Goal: Navigation & Orientation: Find specific page/section

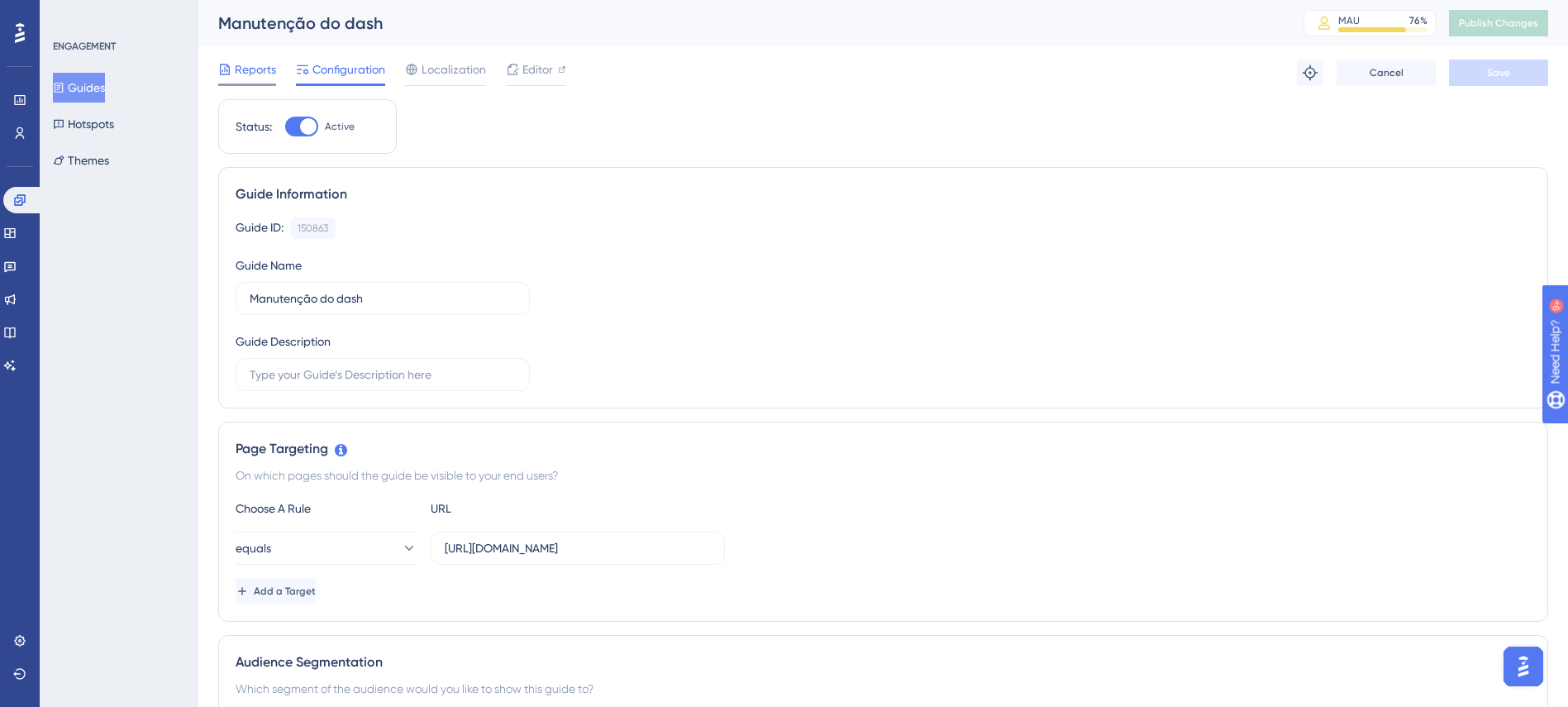
click at [245, 66] on span "Reports" at bounding box center [256, 69] width 41 height 20
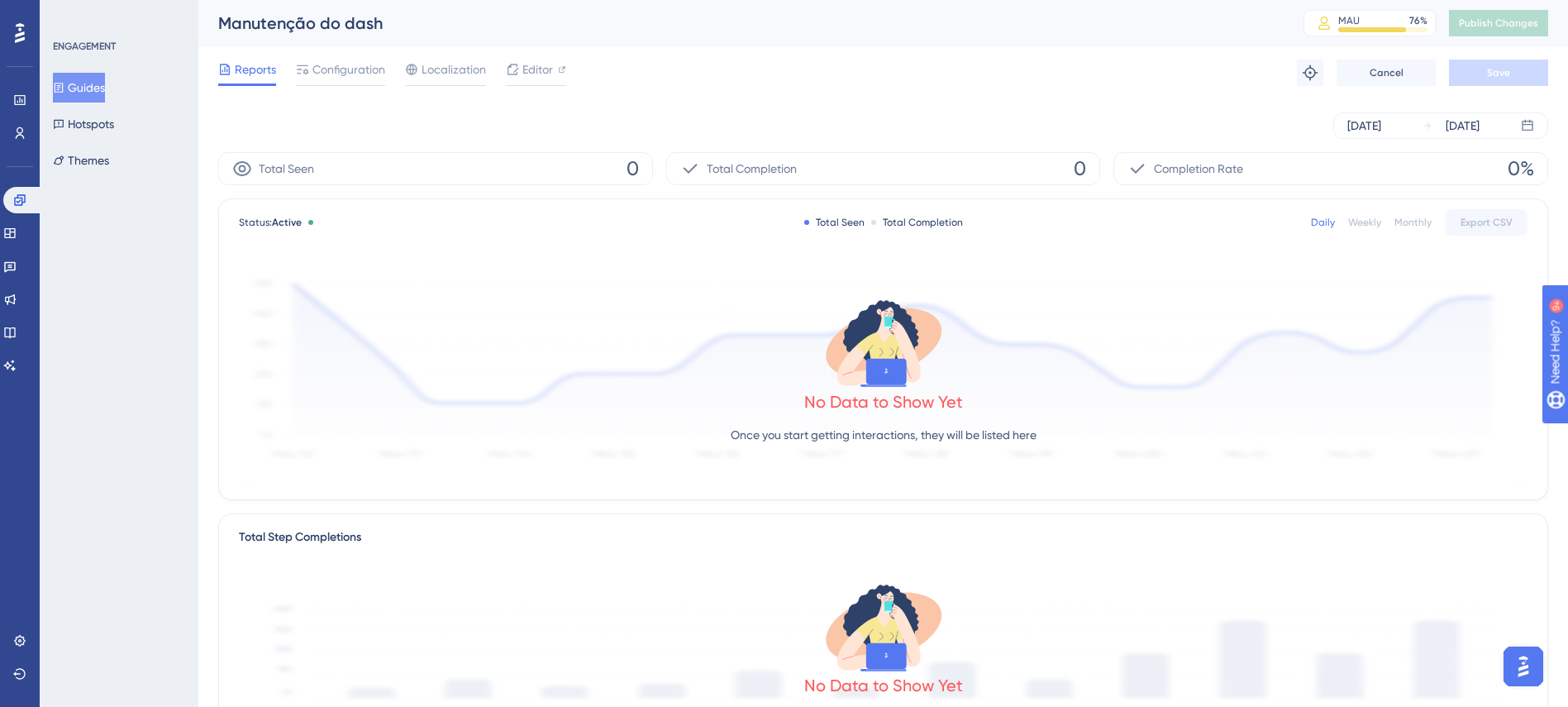
click at [97, 80] on button "Guides" at bounding box center [79, 87] width 52 height 30
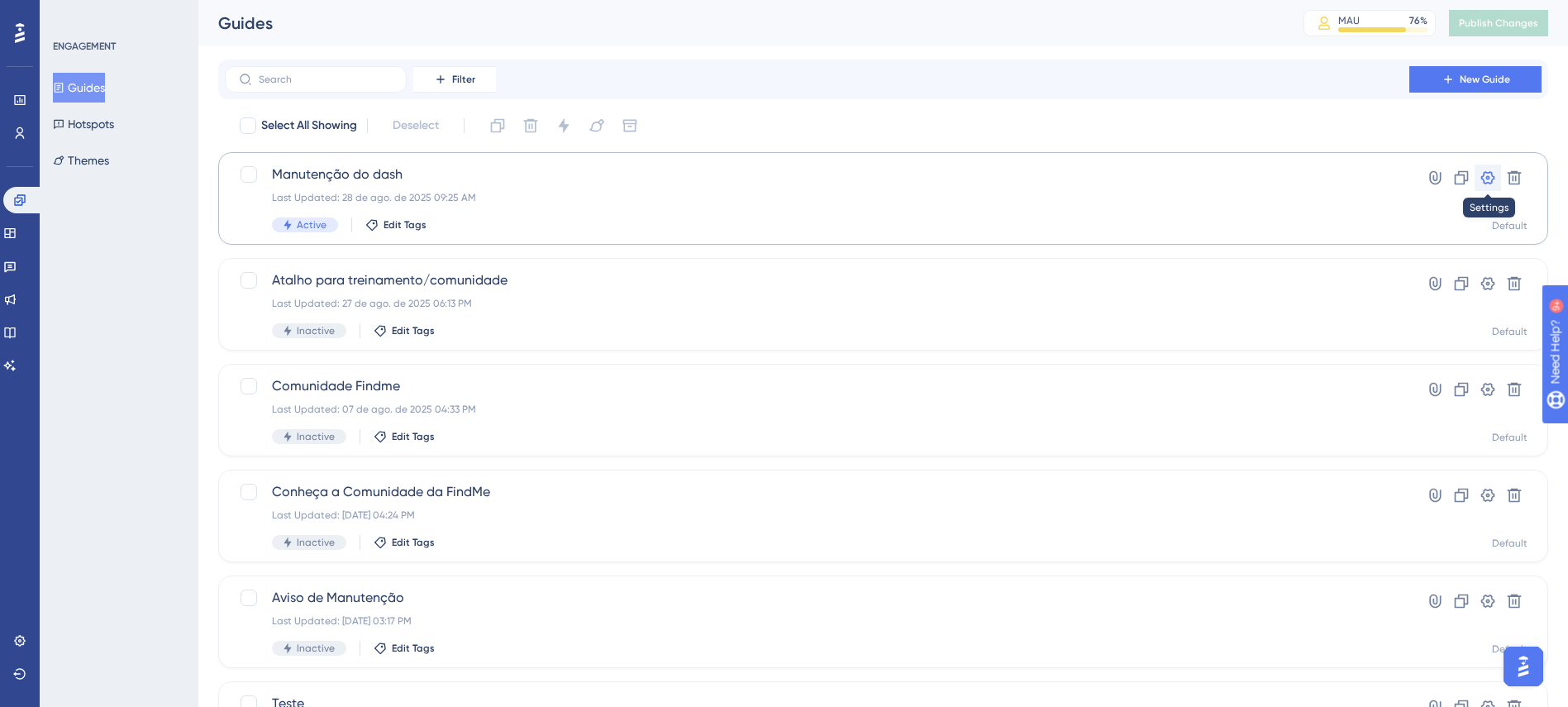
click at [1485, 177] on icon at bounding box center [1488, 177] width 16 height 16
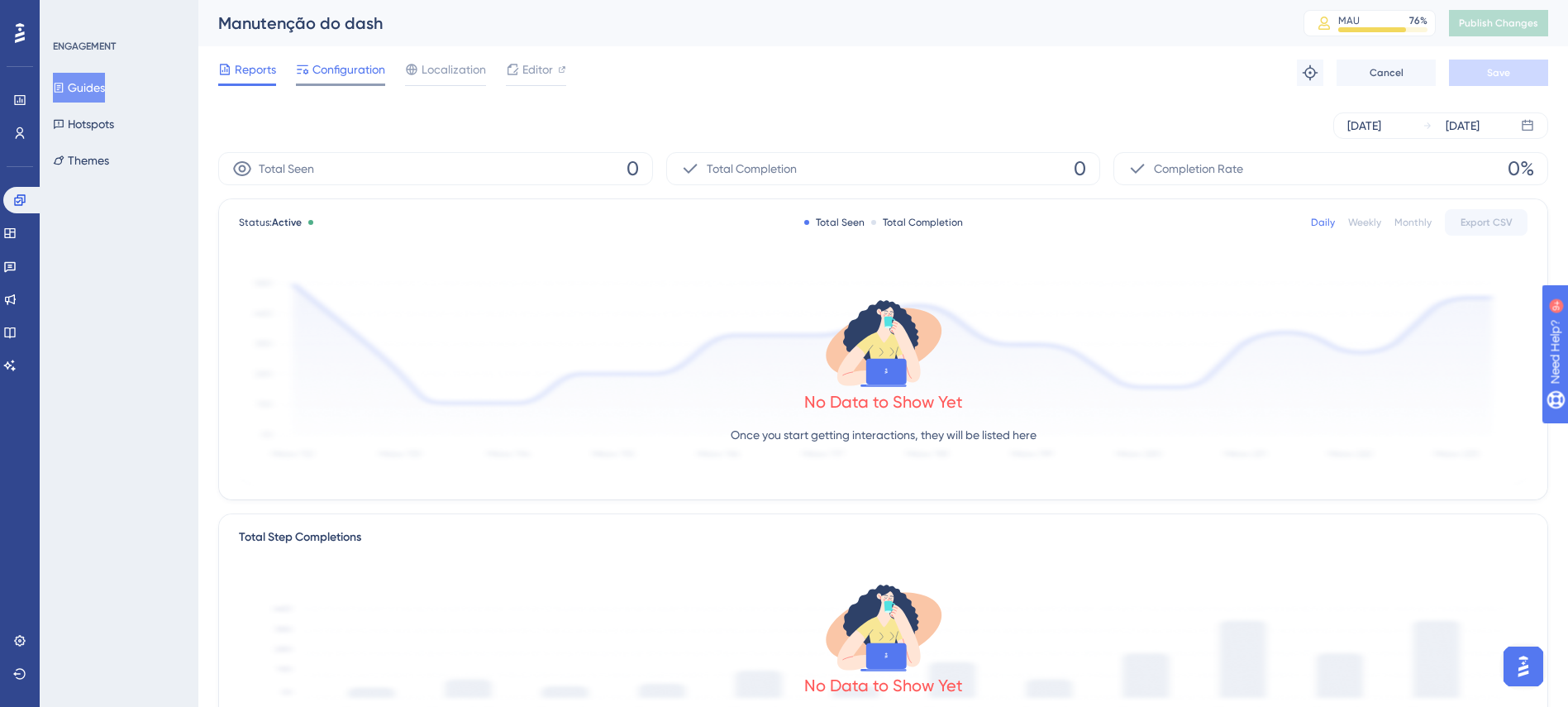
click at [361, 68] on span "Configuration" at bounding box center [348, 69] width 73 height 20
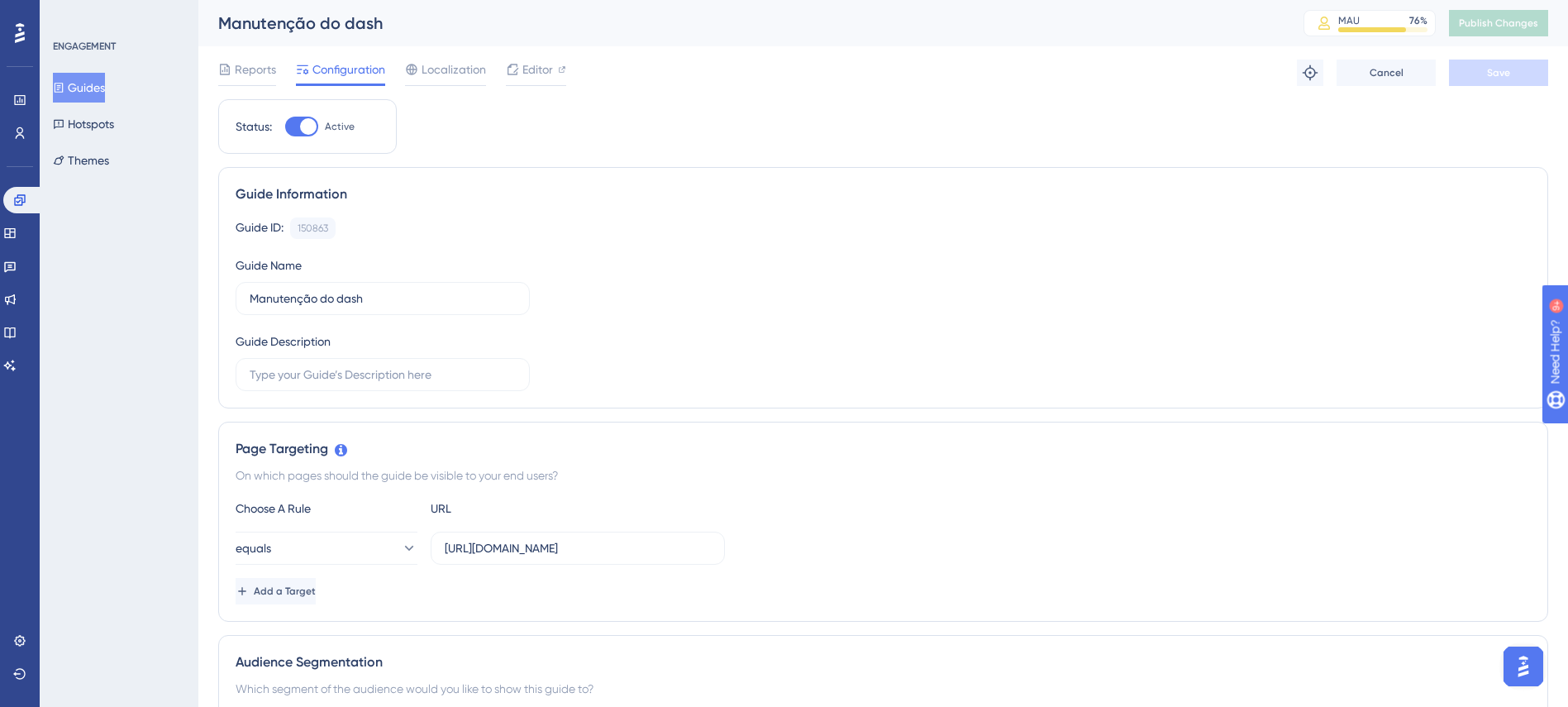
click at [334, 71] on span "Configuration" at bounding box center [348, 69] width 73 height 20
click at [241, 67] on span "Reports" at bounding box center [256, 69] width 41 height 20
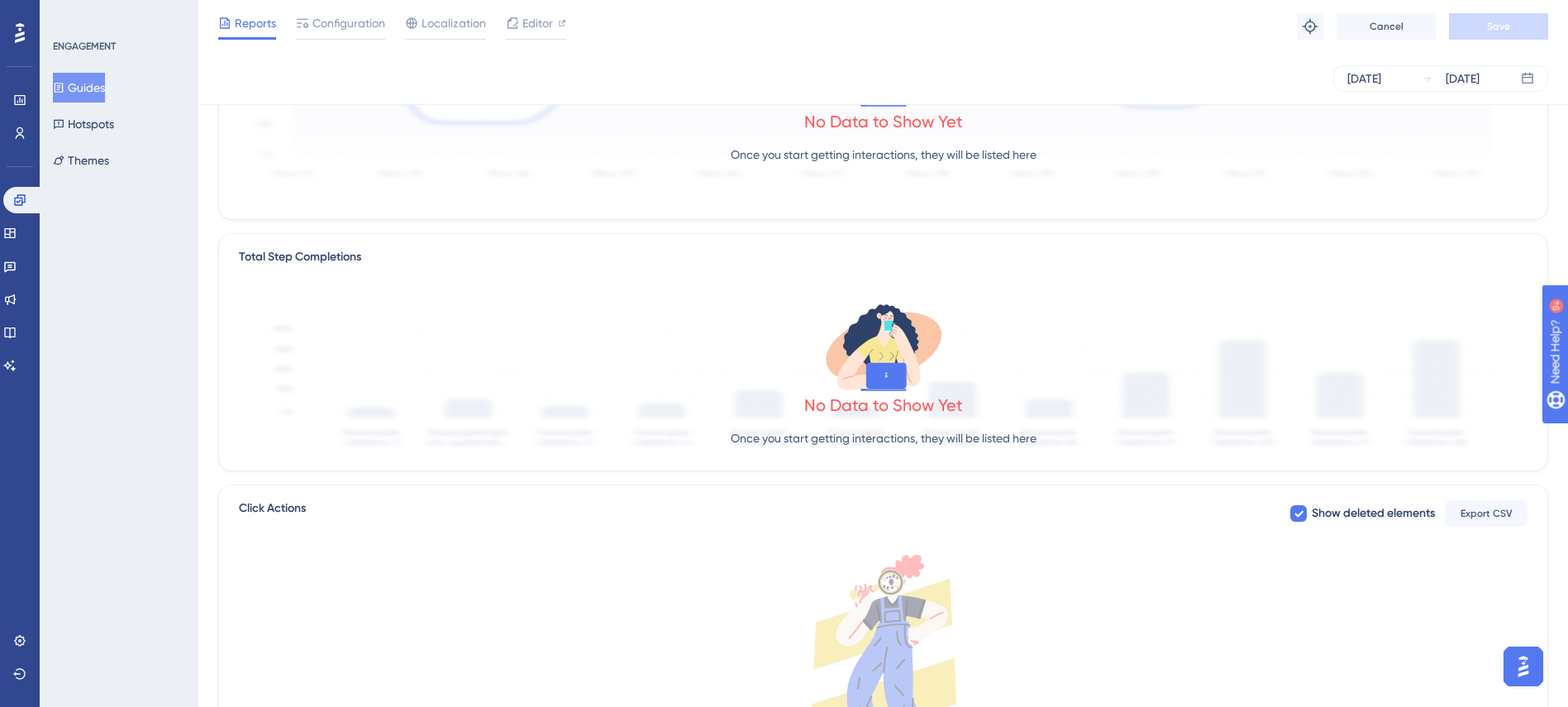
scroll to position [448, 0]
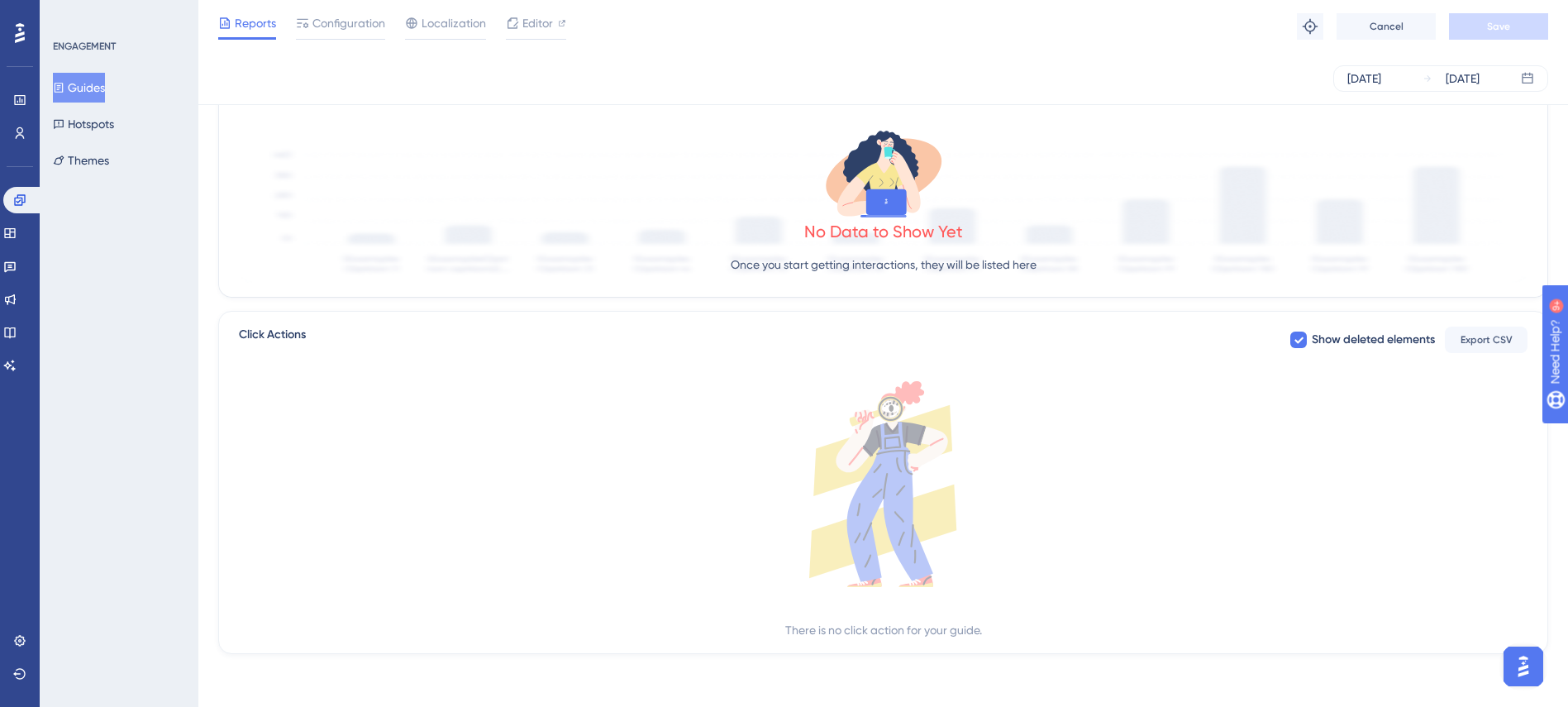
click at [85, 77] on button "Guides" at bounding box center [79, 87] width 52 height 30
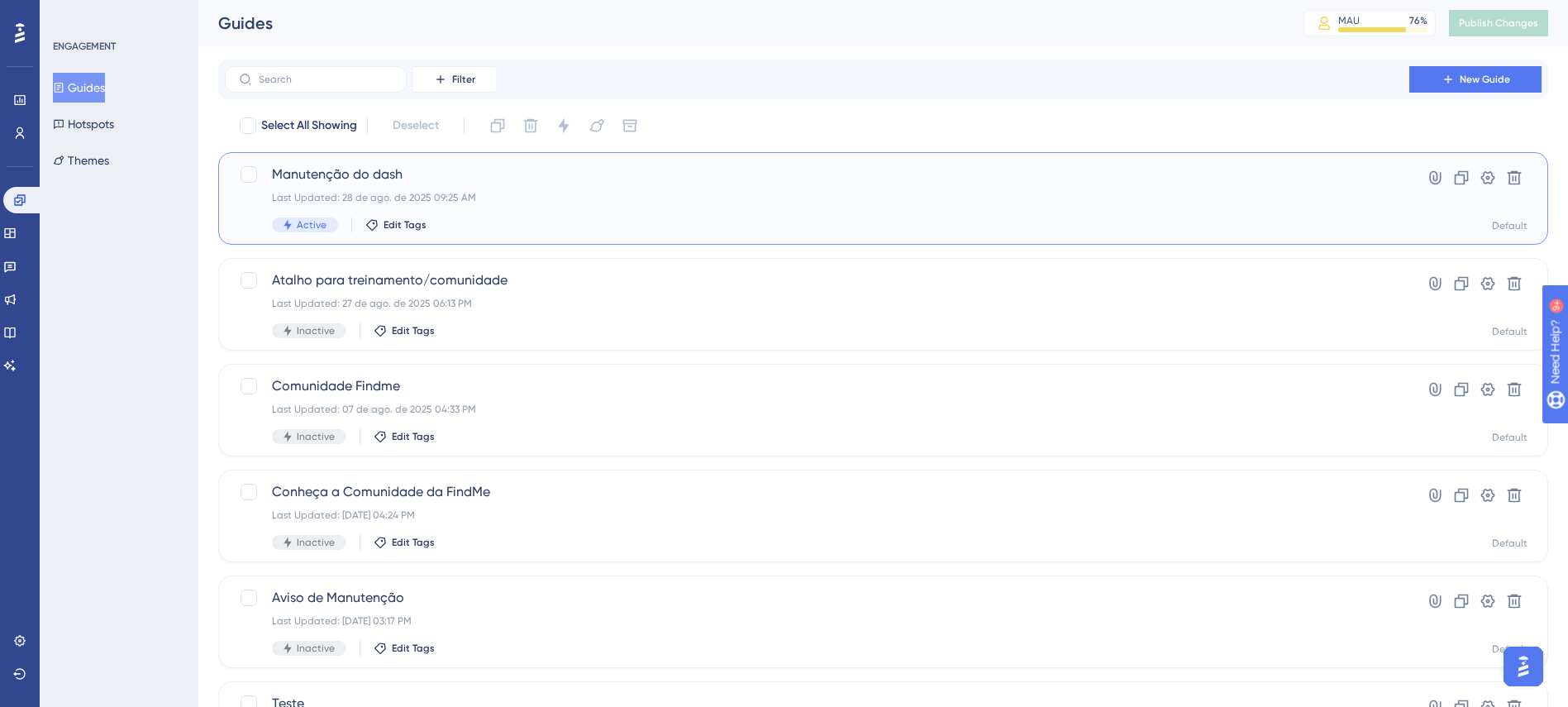
click at [331, 169] on span "Manutenção do dash" at bounding box center [816, 175] width 1090 height 20
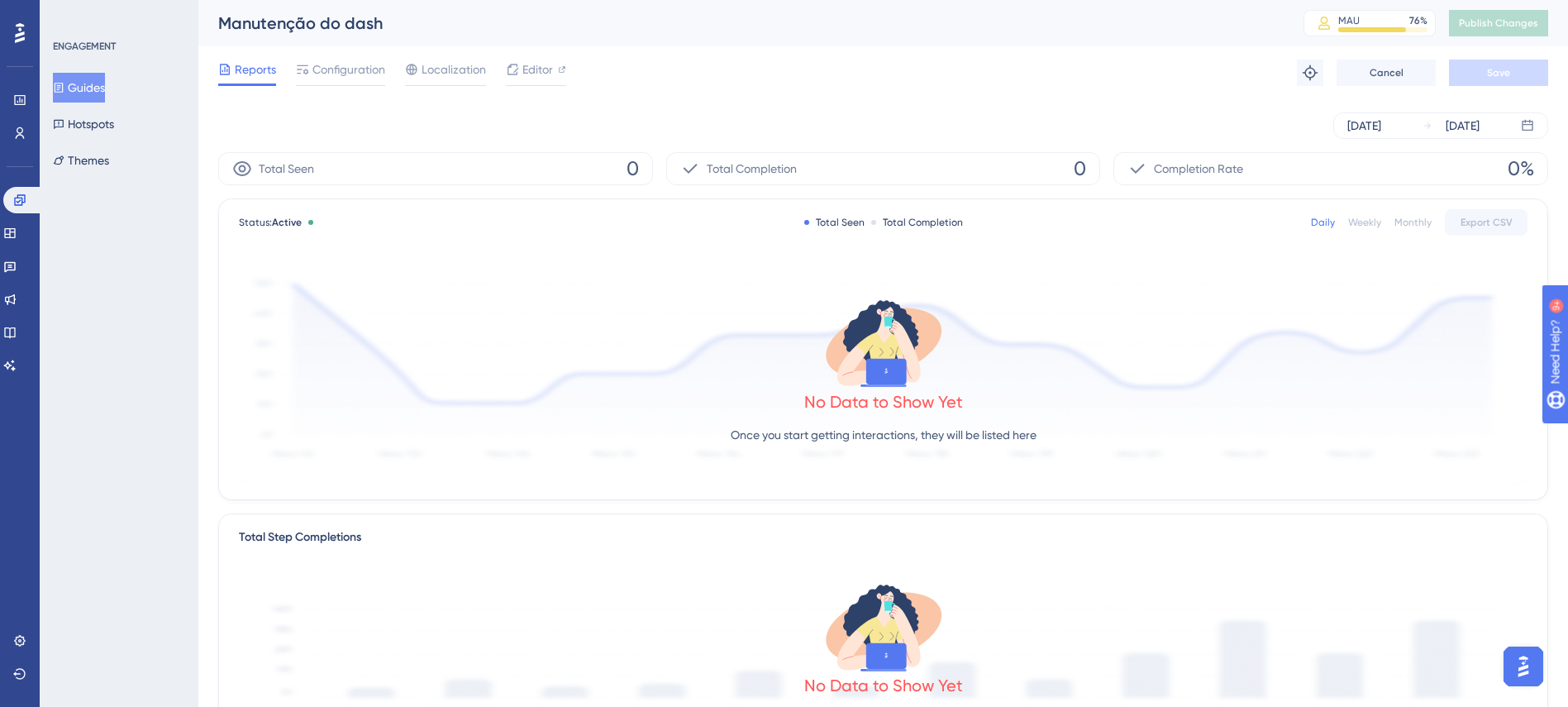
click at [496, 171] on div "Total Seen 0" at bounding box center [435, 168] width 435 height 33
